Goal: Transaction & Acquisition: Purchase product/service

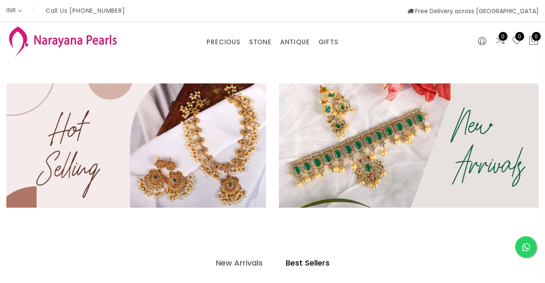
select select "INR"
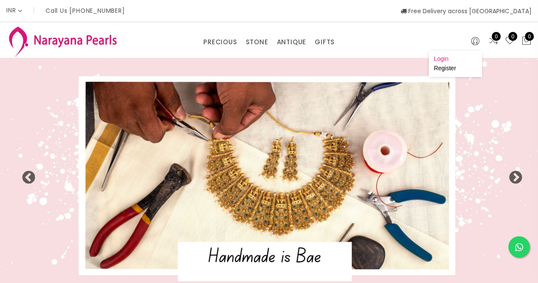
click at [443, 60] on link "Login" at bounding box center [441, 58] width 14 height 7
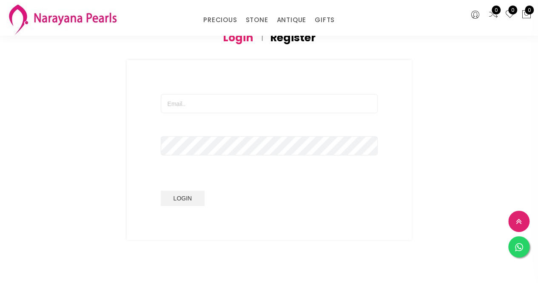
scroll to position [74, 0]
click at [213, 103] on input "text" at bounding box center [269, 101] width 217 height 19
click at [199, 109] on input "text" at bounding box center [269, 101] width 217 height 19
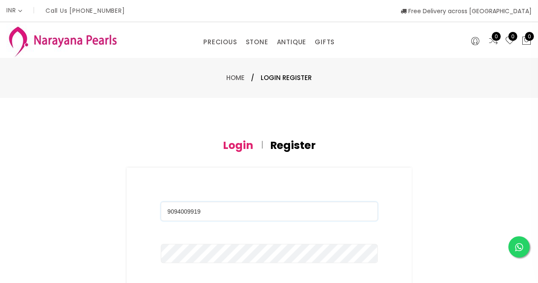
type input "9094009919"
click at [267, 78] on span "Login Register" at bounding box center [286, 78] width 51 height 10
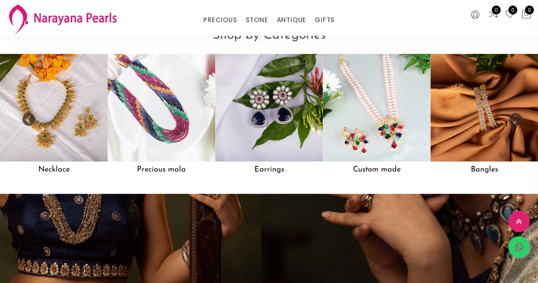
scroll to position [667, 0]
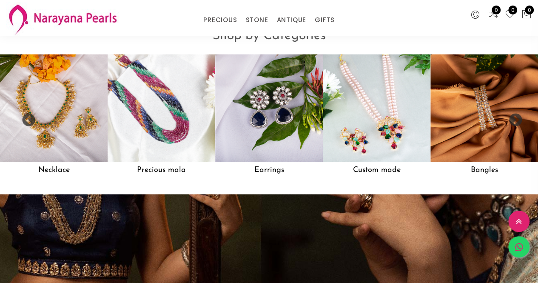
click at [518, 247] on icon at bounding box center [519, 247] width 8 height 9
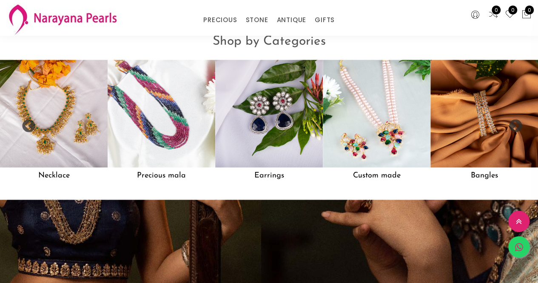
scroll to position [673, 0]
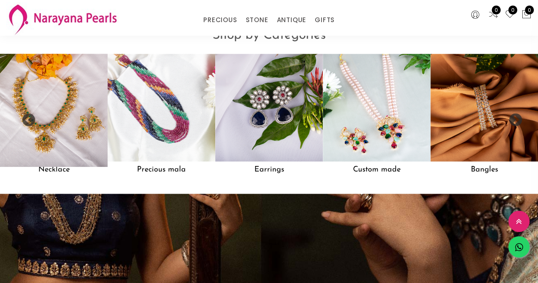
click at [79, 157] on img at bounding box center [53, 108] width 118 height 118
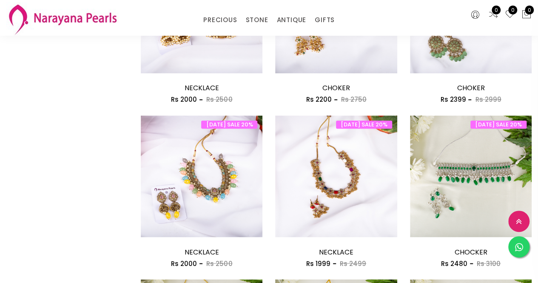
scroll to position [1102, 0]
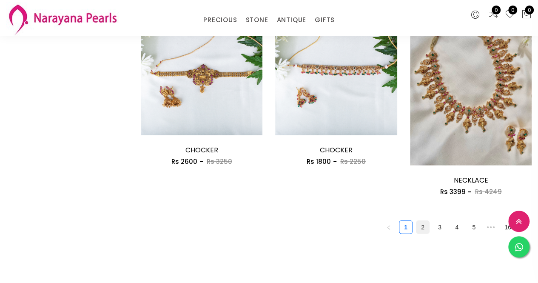
click at [422, 228] on link "2" at bounding box center [423, 227] width 13 height 13
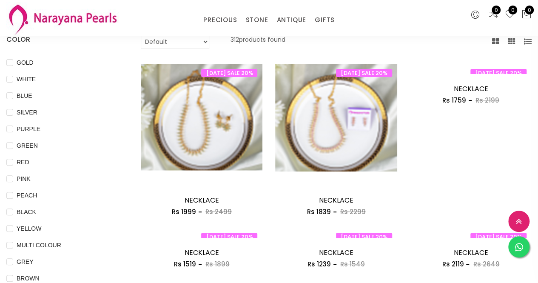
scroll to position [43, 0]
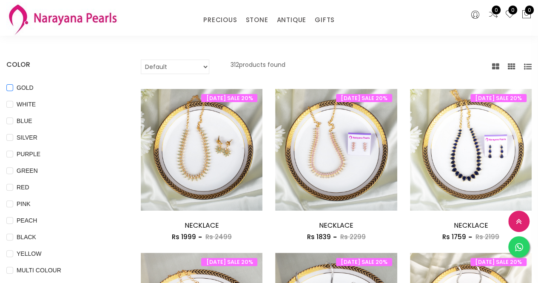
click at [9, 86] on input "GOLD" at bounding box center [9, 93] width 7 height 19
checkbox input "true"
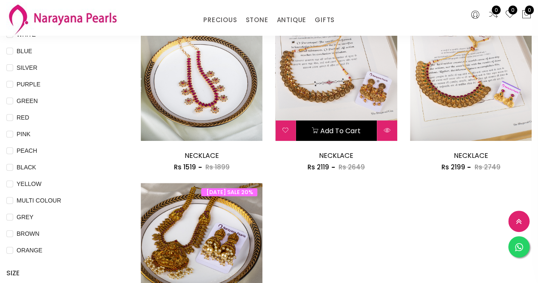
scroll to position [116, 0]
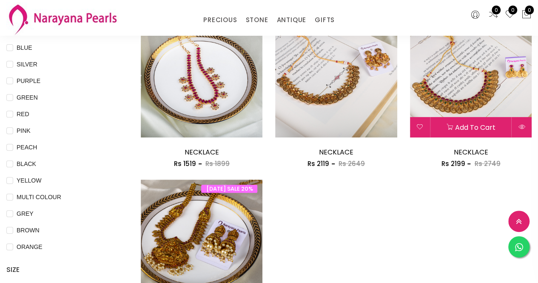
click at [441, 97] on img at bounding box center [471, 77] width 122 height 122
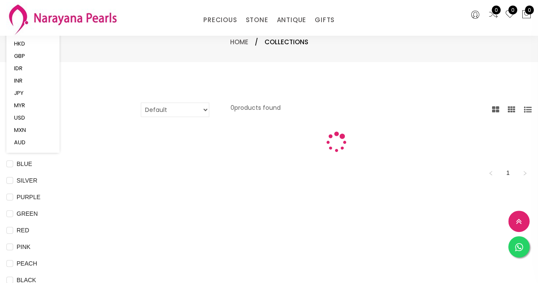
scroll to position [116, 0]
